Goal: Transaction & Acquisition: Purchase product/service

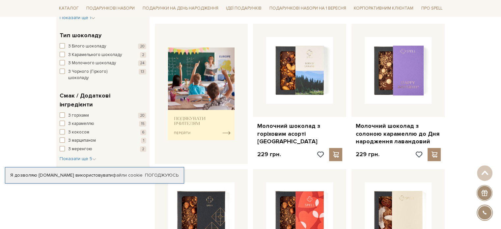
scroll to position [395, 0]
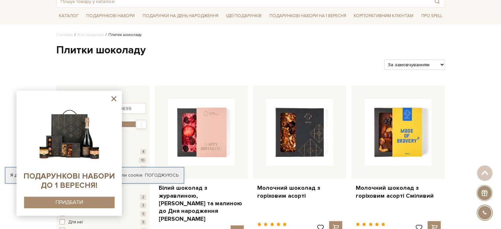
scroll to position [33, 0]
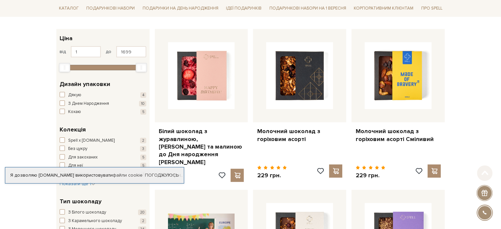
scroll to position [99, 0]
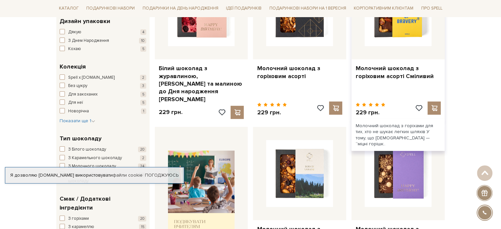
scroll to position [99, 0]
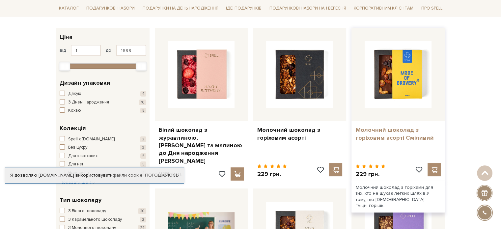
click at [389, 130] on link "Молочний шоколад з горіховим асорті Сміливий" at bounding box center [397, 133] width 85 height 15
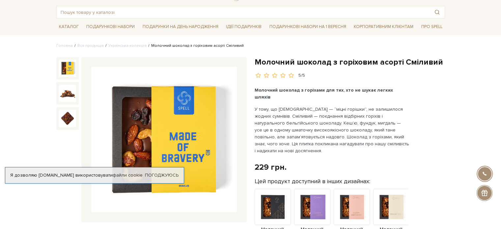
scroll to position [66, 0]
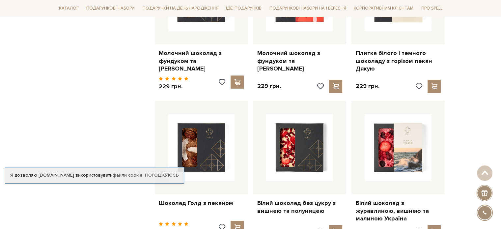
scroll to position [428, 0]
